Goal: Task Accomplishment & Management: Complete application form

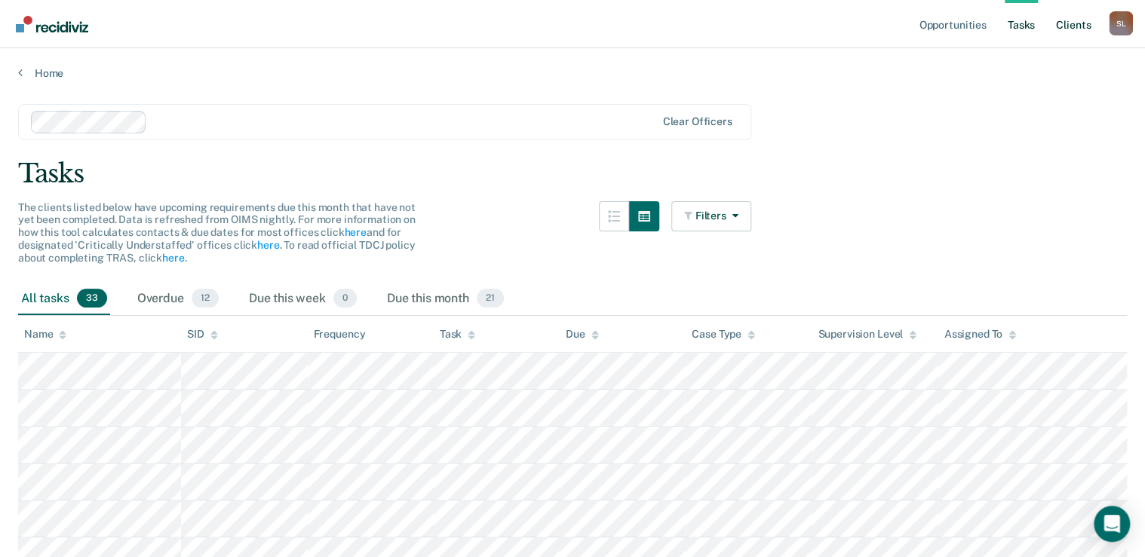
click at [1074, 26] on link "Client s" at bounding box center [1073, 24] width 41 height 48
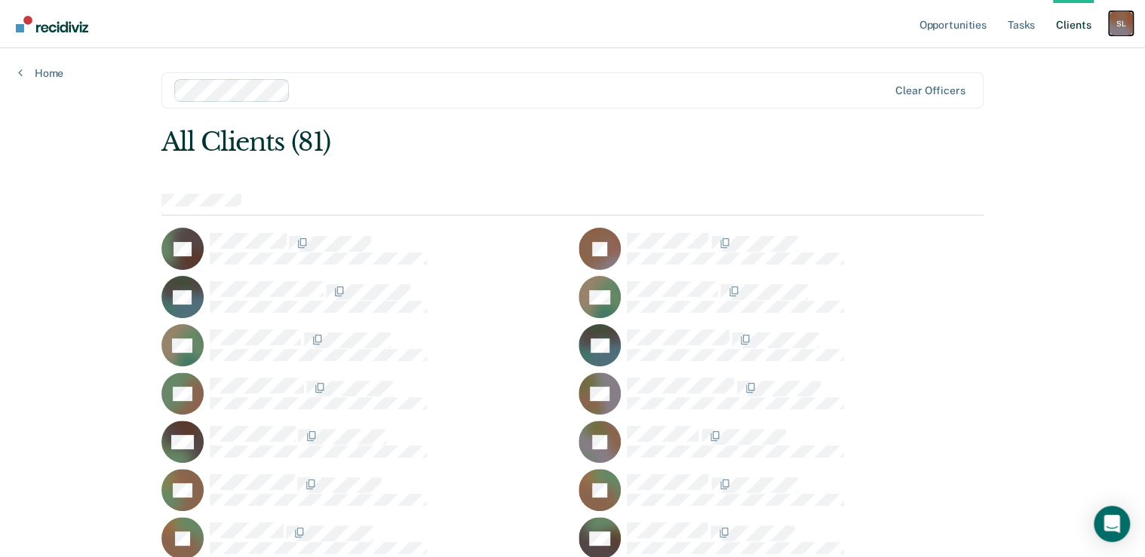
click at [1109, 31] on div "S L" at bounding box center [1121, 23] width 24 height 24
click at [971, 26] on link "Opportunities" at bounding box center [952, 24] width 73 height 48
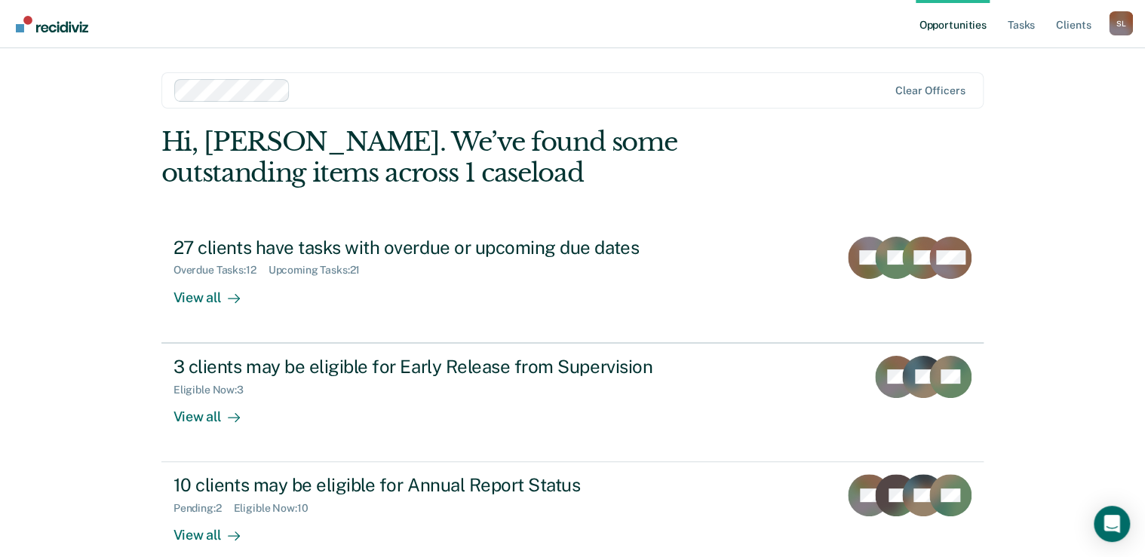
scroll to position [60, 0]
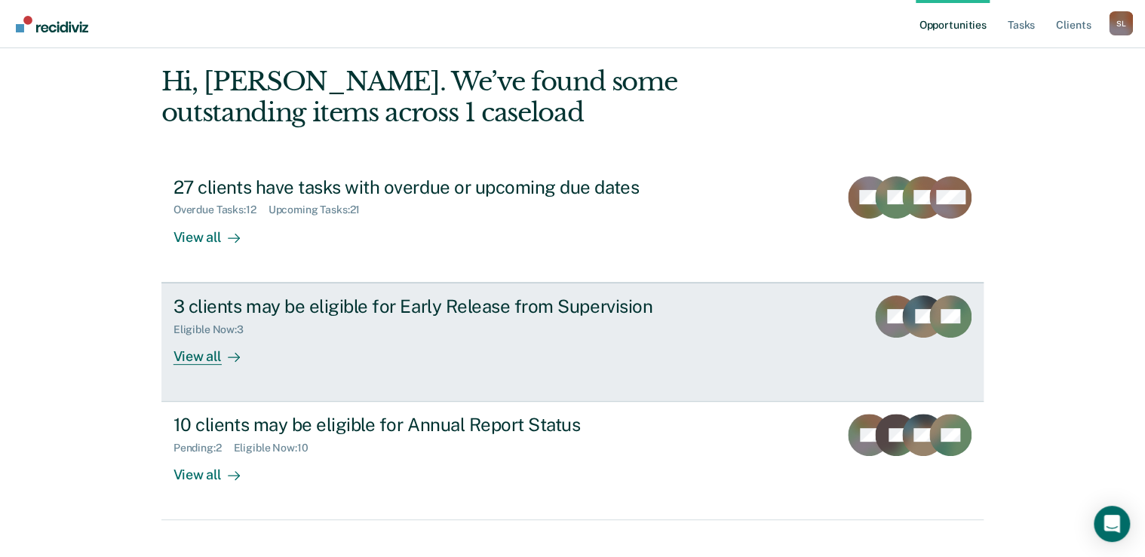
click at [725, 314] on div "3 clients may be eligible for Early Release from Supervision Eligible Now : 3 V…" at bounding box center [456, 330] width 566 height 69
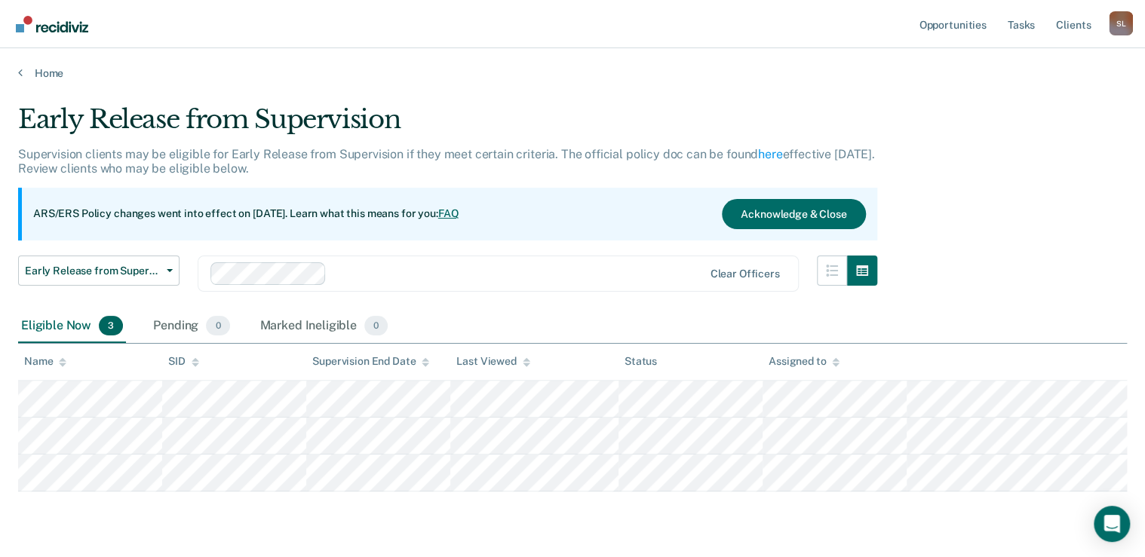
scroll to position [41, 0]
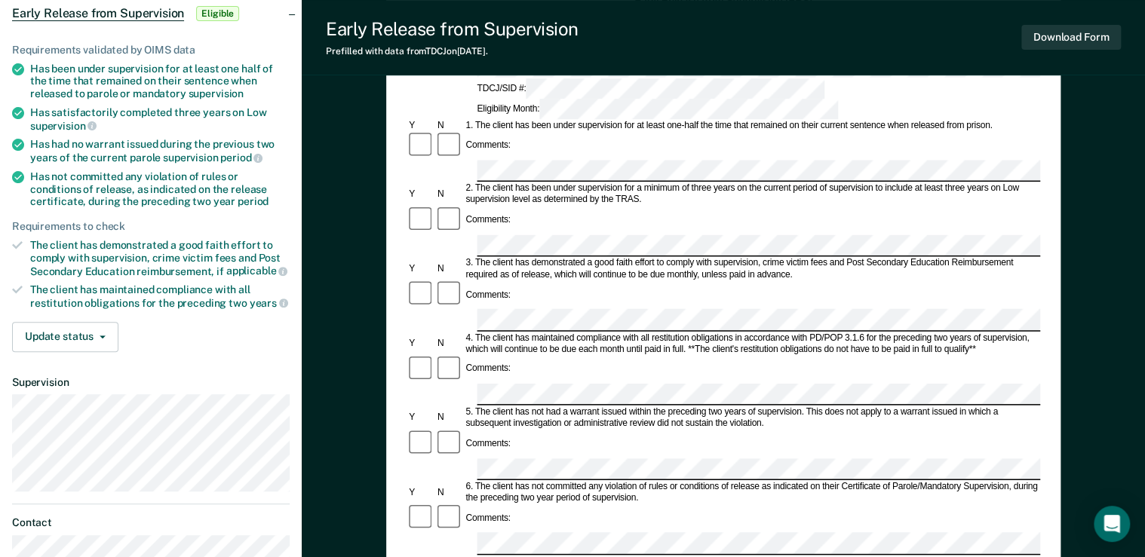
scroll to position [181, 0]
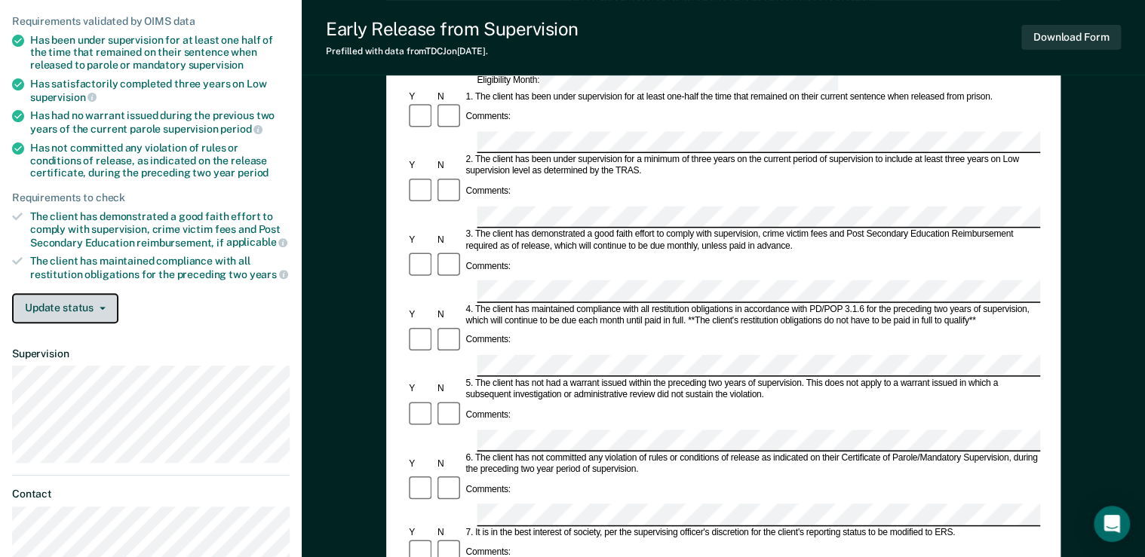
click at [84, 307] on button "Update status" at bounding box center [65, 308] width 106 height 30
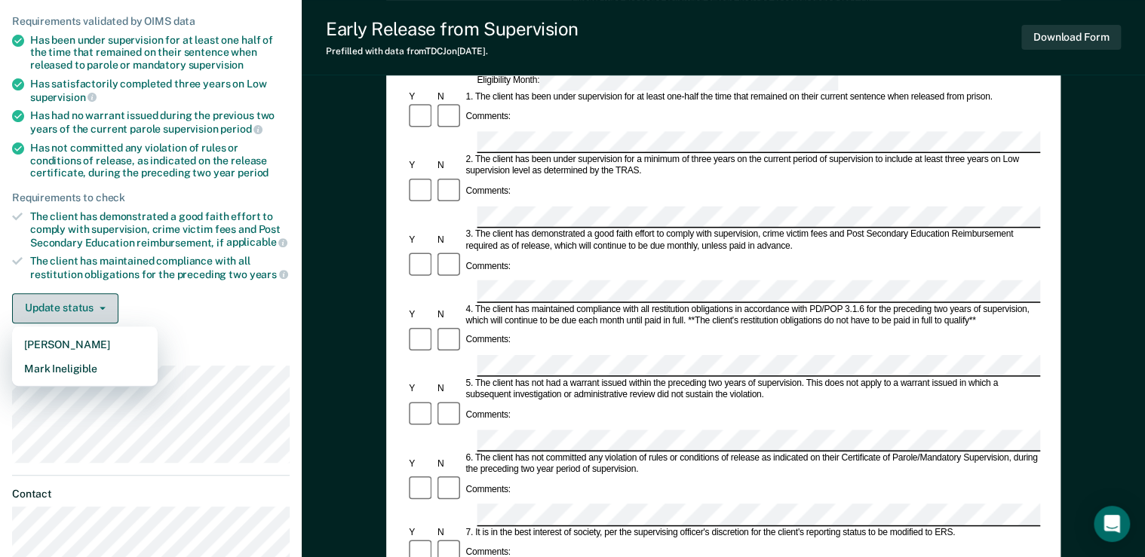
click at [84, 307] on button "Update status" at bounding box center [65, 308] width 106 height 30
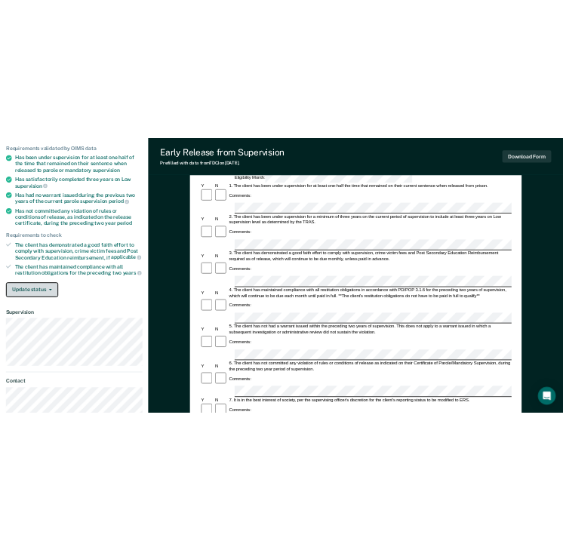
scroll to position [0, 0]
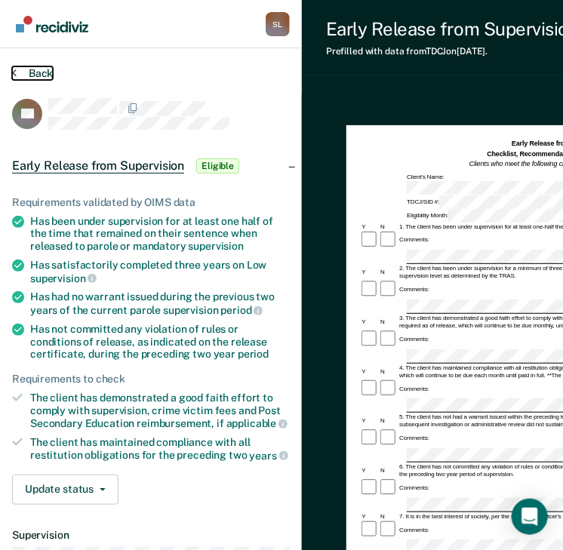
click at [18, 69] on button "Back" at bounding box center [32, 73] width 41 height 14
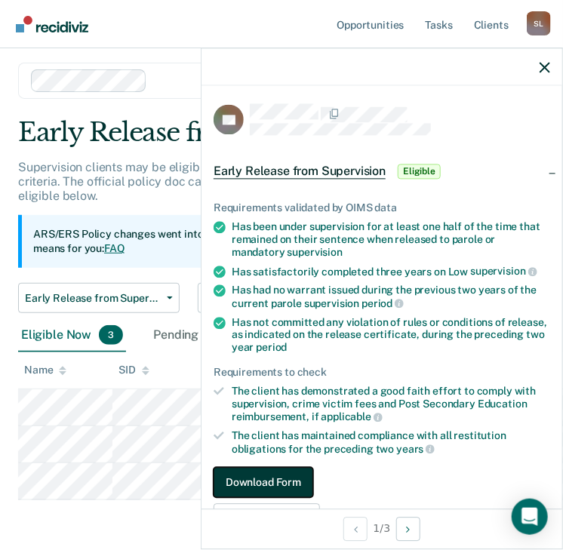
click at [272, 477] on button "Download Form" at bounding box center [263, 483] width 100 height 30
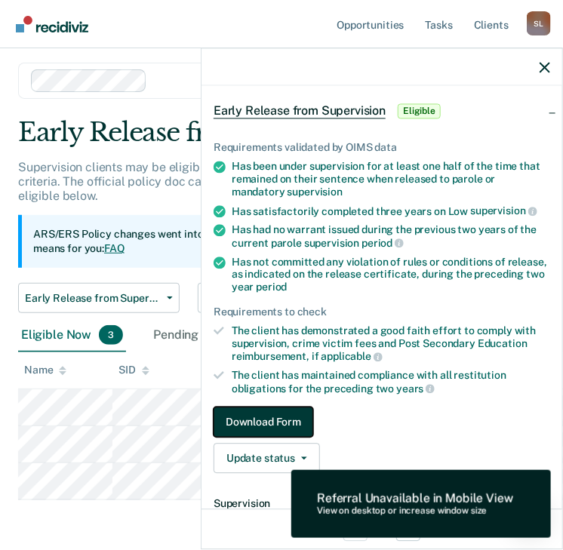
scroll to position [0, 0]
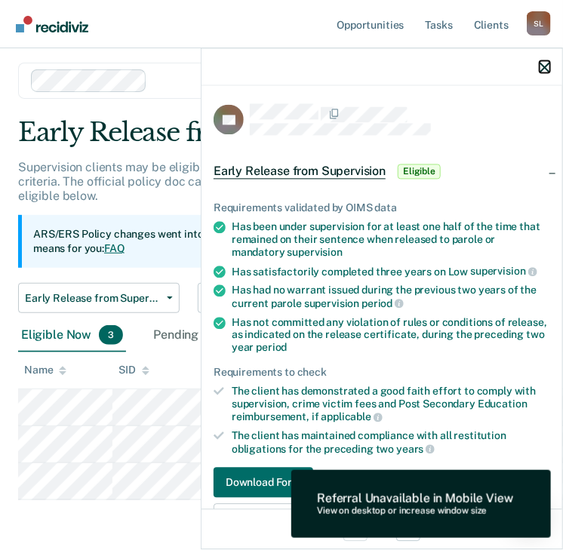
click at [548, 65] on icon "button" at bounding box center [544, 67] width 11 height 11
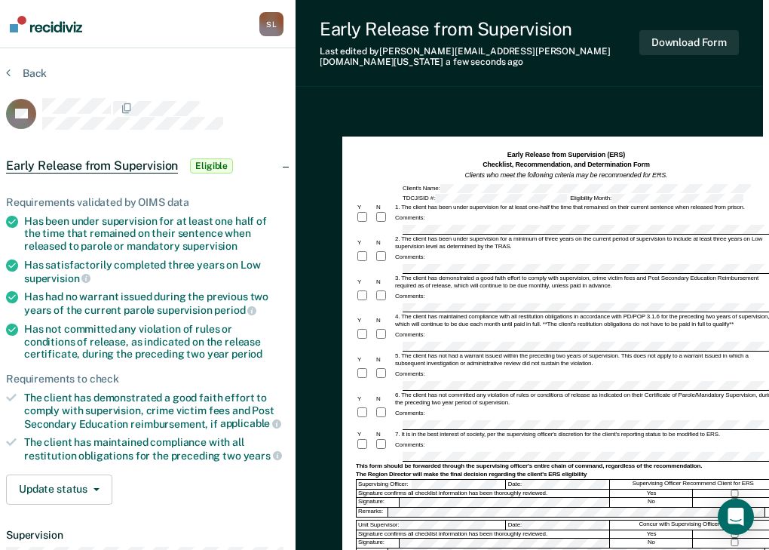
scroll to position [0, 8]
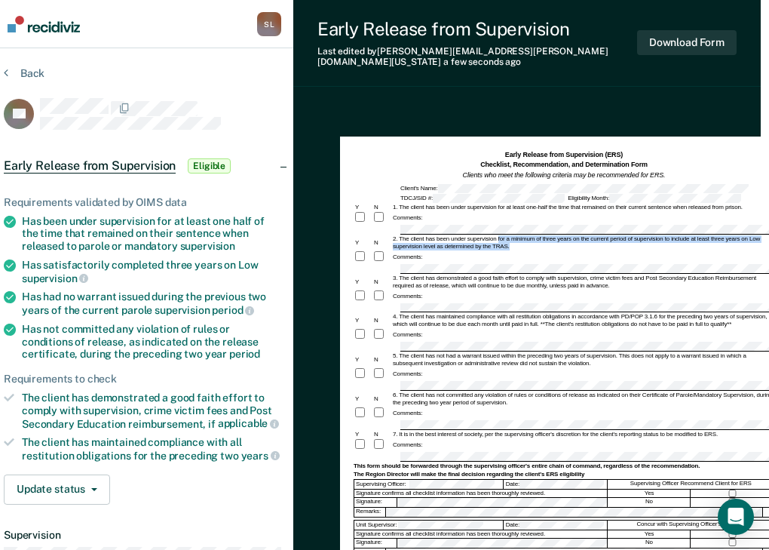
drag, startPoint x: 498, startPoint y: 229, endPoint x: 511, endPoint y: 235, distance: 14.9
click at [511, 235] on div "2. The client has been under supervision for a minimum of three years on the cu…" at bounding box center [582, 242] width 383 height 15
copy div "for a minimum of three years on the current period of supervision to include at…"
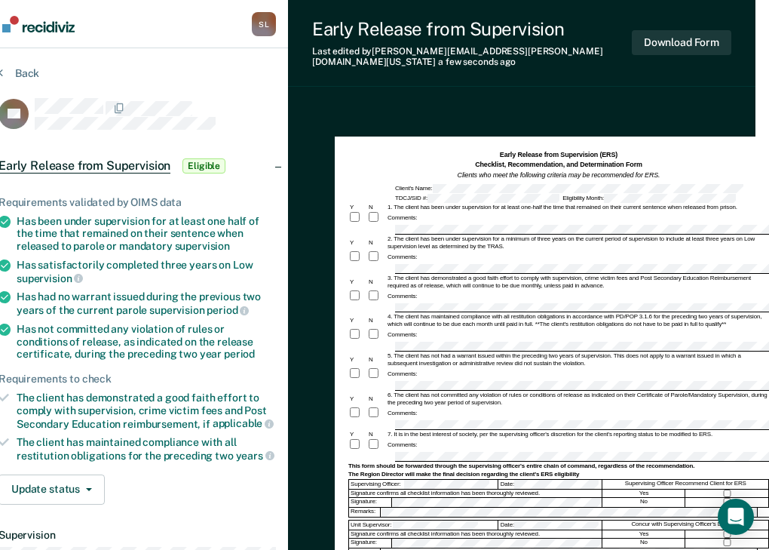
scroll to position [60, 14]
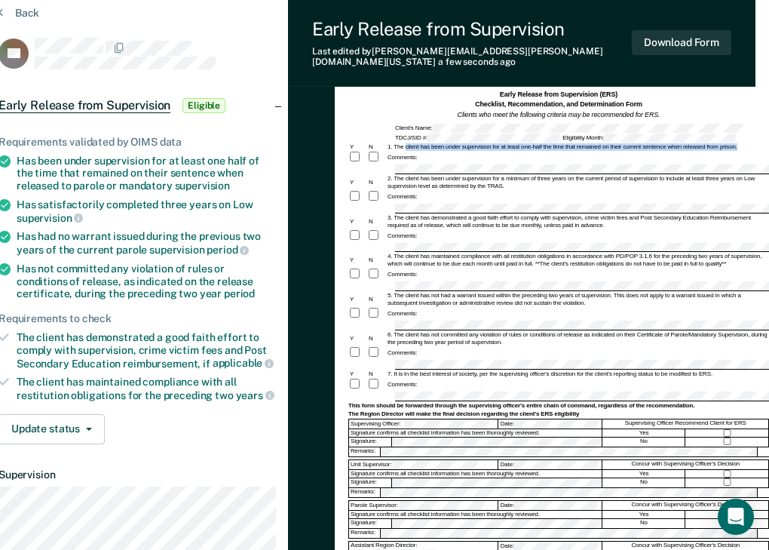
drag, startPoint x: 742, startPoint y: 137, endPoint x: 404, endPoint y: 137, distance: 337.9
click at [404, 143] on div "1. The client has been under supervision for at least one-half the time that re…" at bounding box center [577, 147] width 383 height 8
copy div "client has been under supervision for at least one-half the time that remained …"
drag, startPoint x: 403, startPoint y: 284, endPoint x: 610, endPoint y: 287, distance: 207.4
click at [610, 292] on div "5. The client has not had a warrant issued within the preceding two years of su…" at bounding box center [577, 299] width 383 height 15
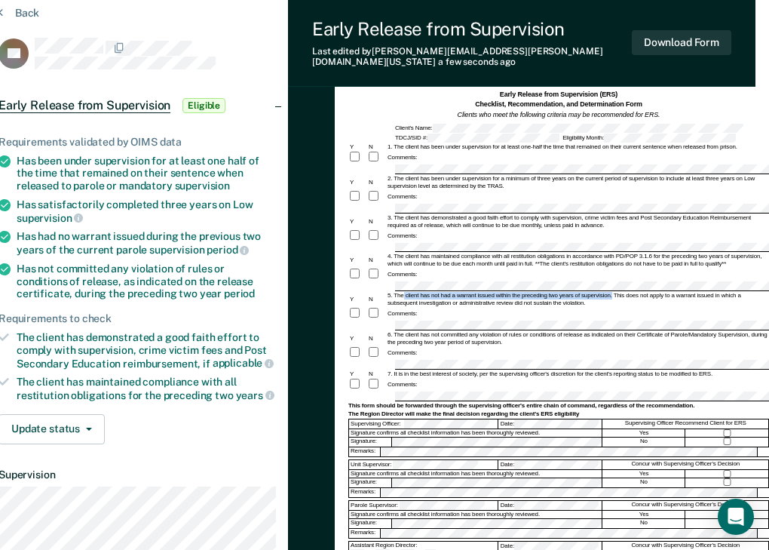
copy div "client has not had a warrant issued within the preceding two years of supervisi…"
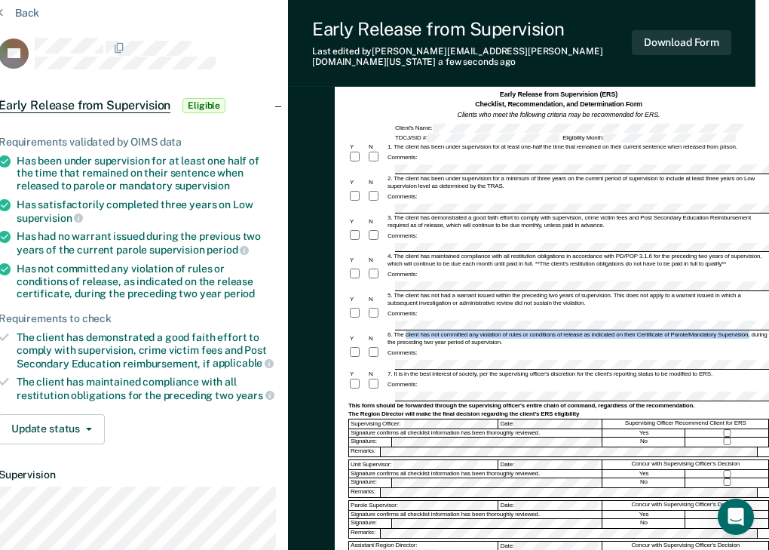
drag, startPoint x: 404, startPoint y: 323, endPoint x: 748, endPoint y: 323, distance: 343.9
click at [748, 331] on div "6. The client has not committed any violation of rules or conditions of release…" at bounding box center [577, 338] width 383 height 15
copy div "client has not committed any violation of rules or conditions of release as ind…"
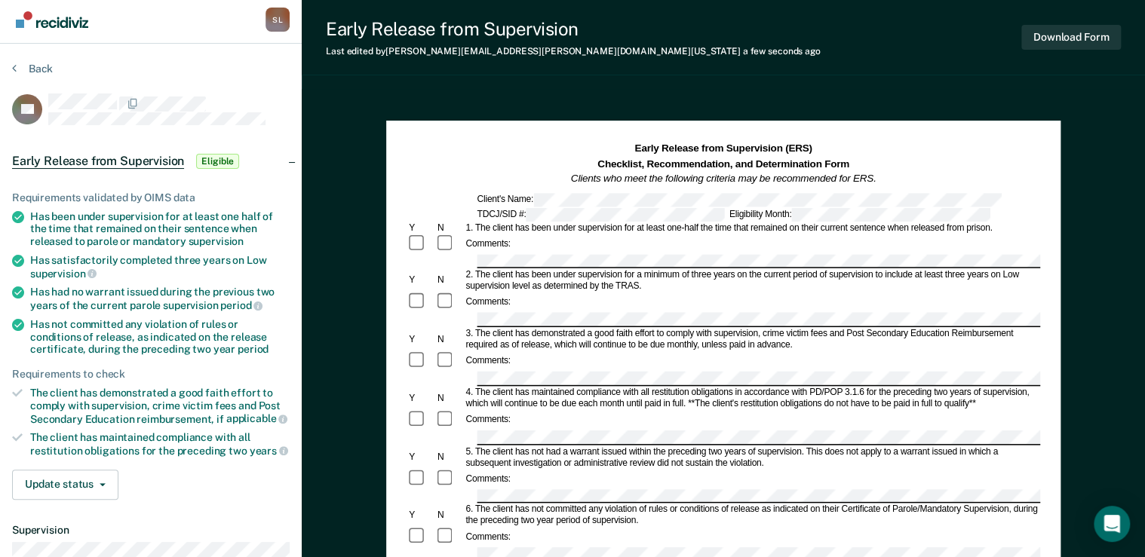
scroll to position [0, 0]
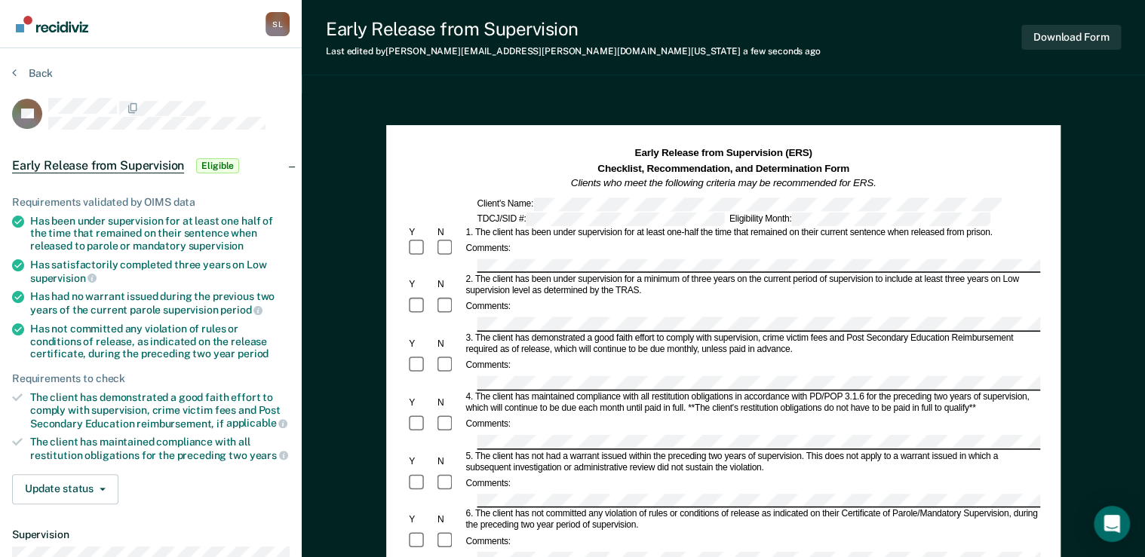
click at [773, 93] on div "Early Release from Supervision Last edited by [PERSON_NAME][EMAIL_ADDRESS][PERS…" at bounding box center [723, 526] width 843 height 1052
drag, startPoint x: 773, startPoint y: 93, endPoint x: 588, endPoint y: 100, distance: 185.7
click at [1065, 32] on button "Download Form" at bounding box center [1071, 37] width 100 height 25
